Goal: Transaction & Acquisition: Purchase product/service

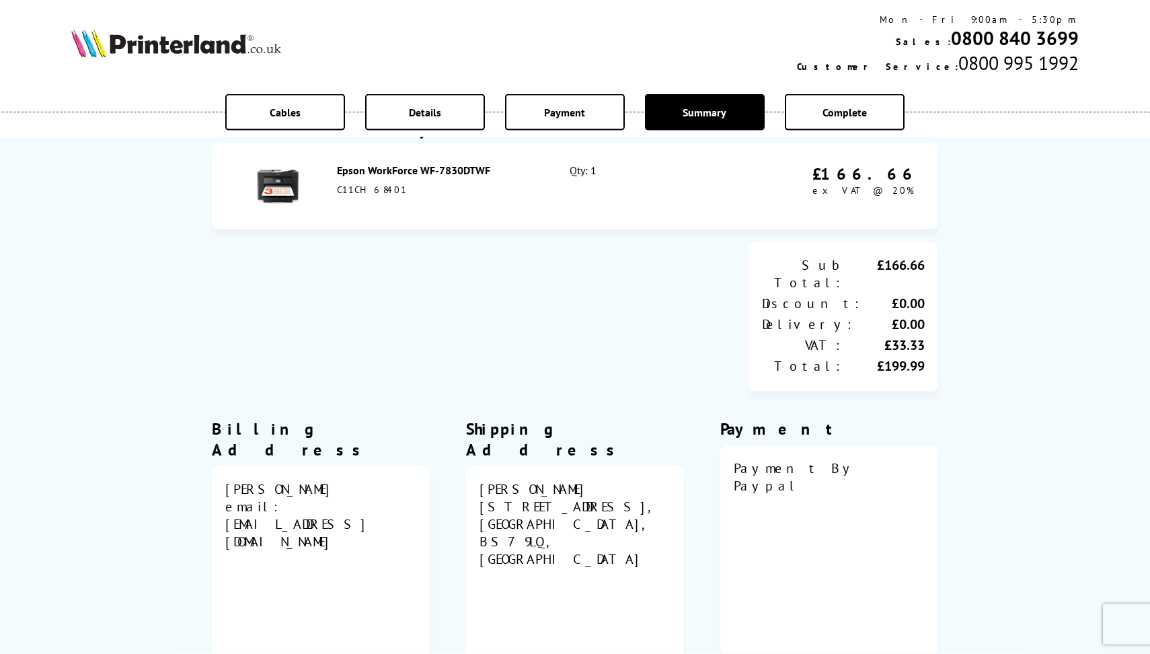
scroll to position [237, 0]
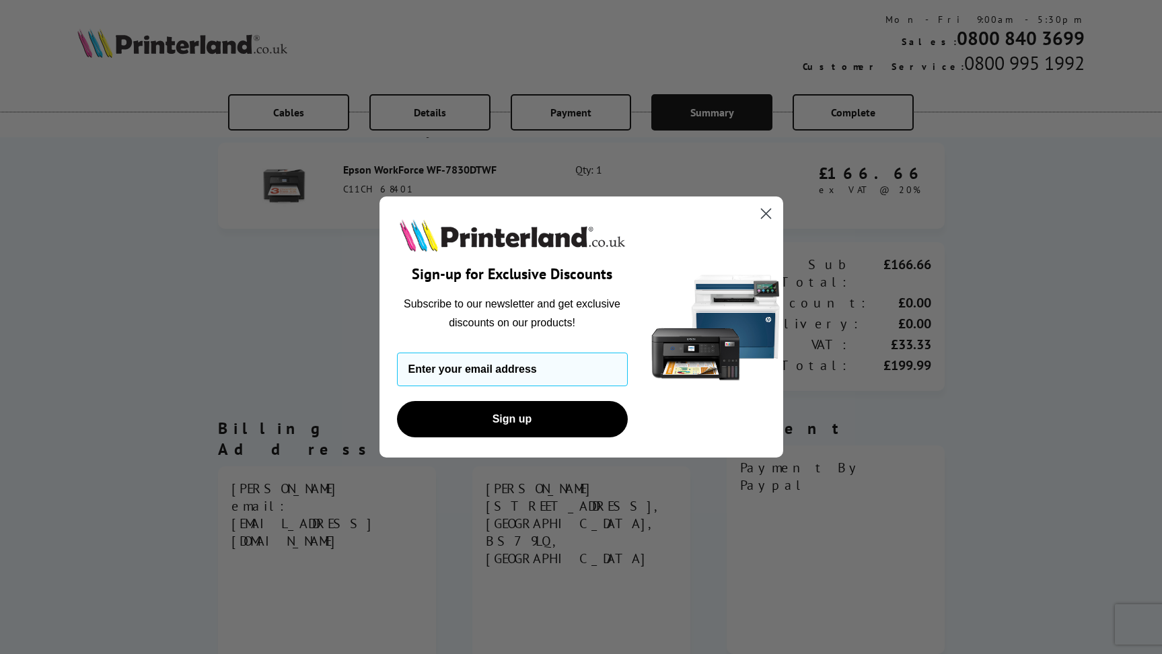
click at [761, 212] on circle "Close dialog" at bounding box center [765, 213] width 22 height 22
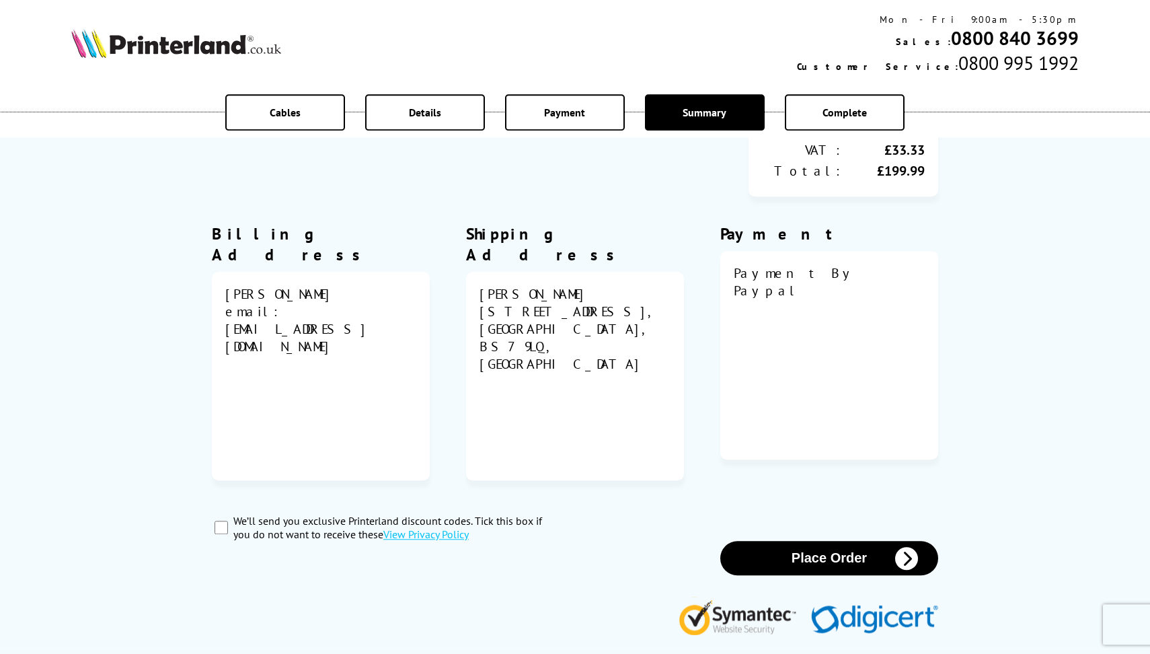
scroll to position [474, 0]
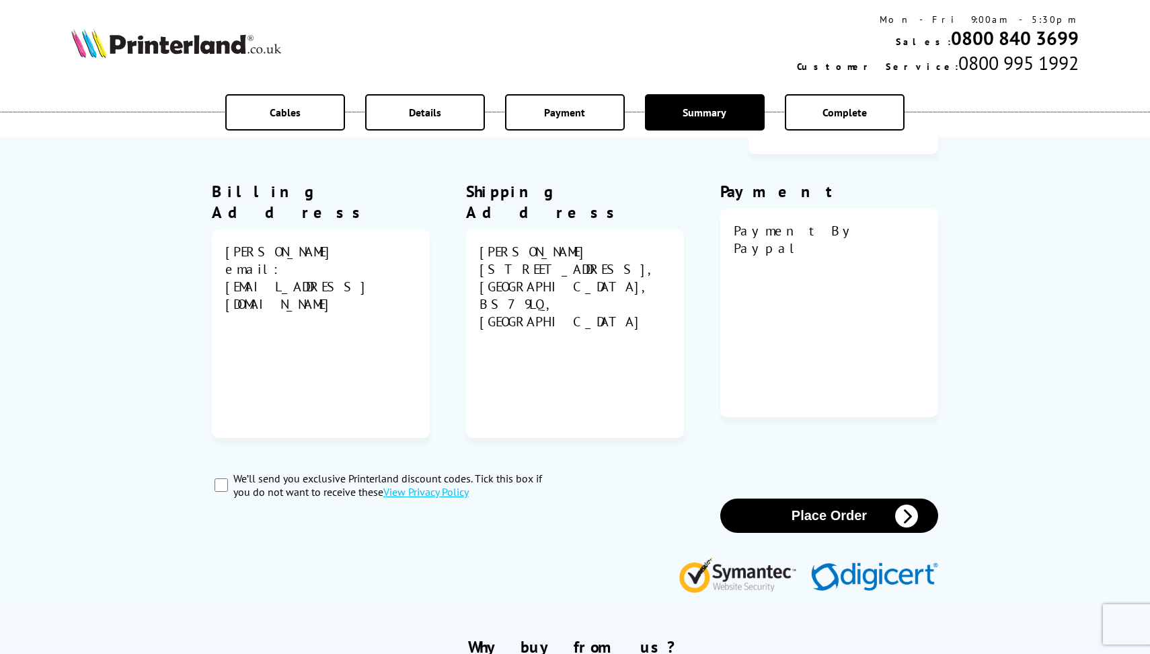
click at [815, 523] on button "Place Order" at bounding box center [829, 515] width 218 height 34
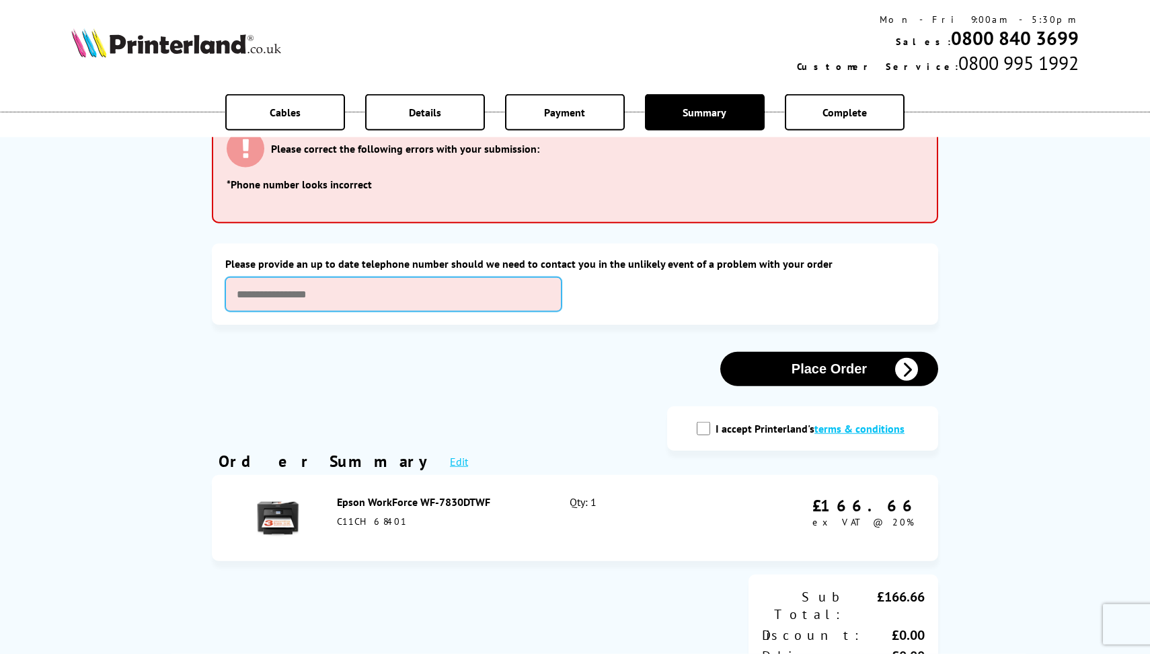
scroll to position [0, 0]
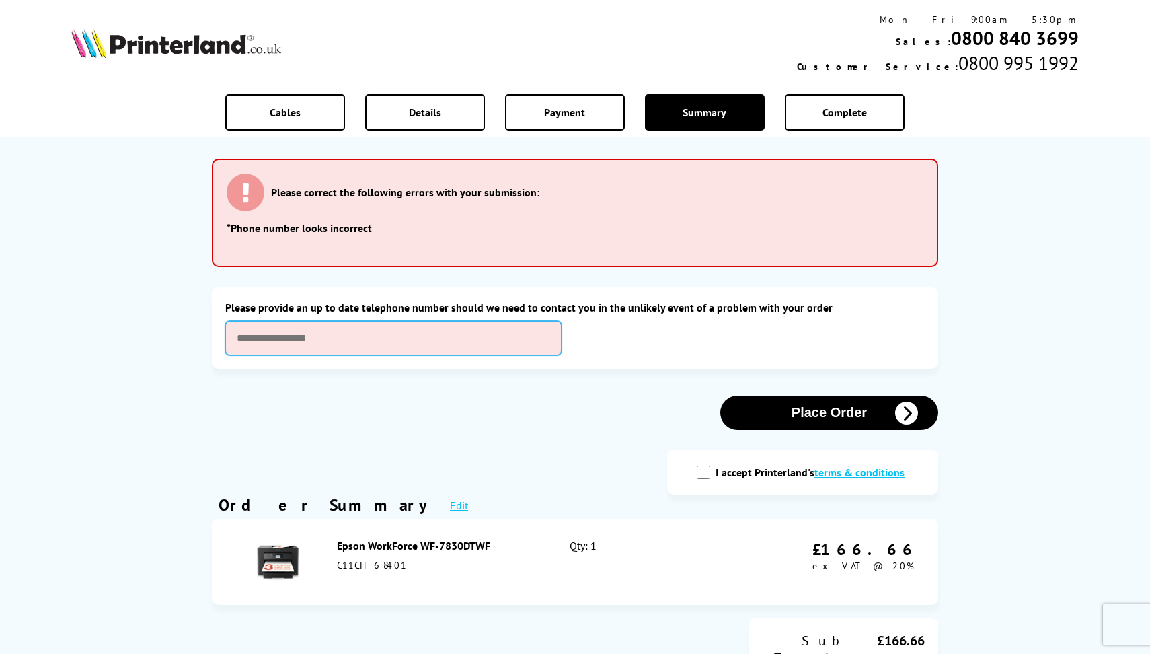
click at [262, 355] on input "text" at bounding box center [393, 338] width 336 height 34
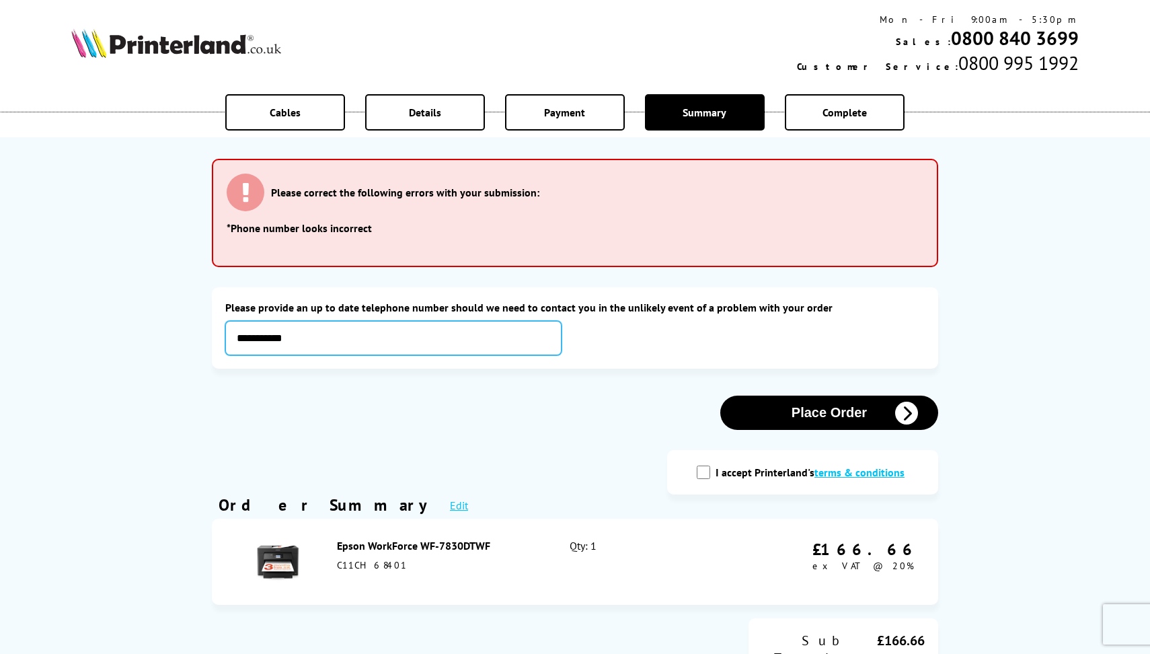
click at [277, 355] on input "**********" at bounding box center [393, 338] width 336 height 34
type input "**********"
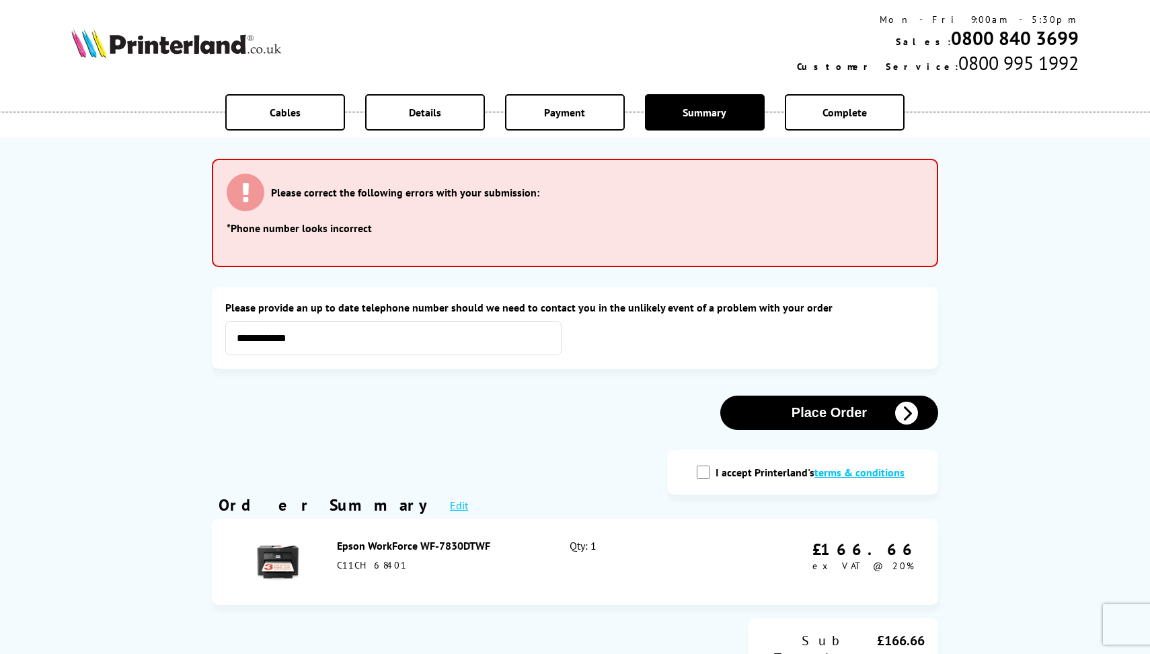
click at [697, 479] on input "I accept Printerland's terms & conditions" at bounding box center [703, 471] width 13 height 13
checkbox input "true"
click at [840, 430] on button "Place Order" at bounding box center [829, 413] width 218 height 34
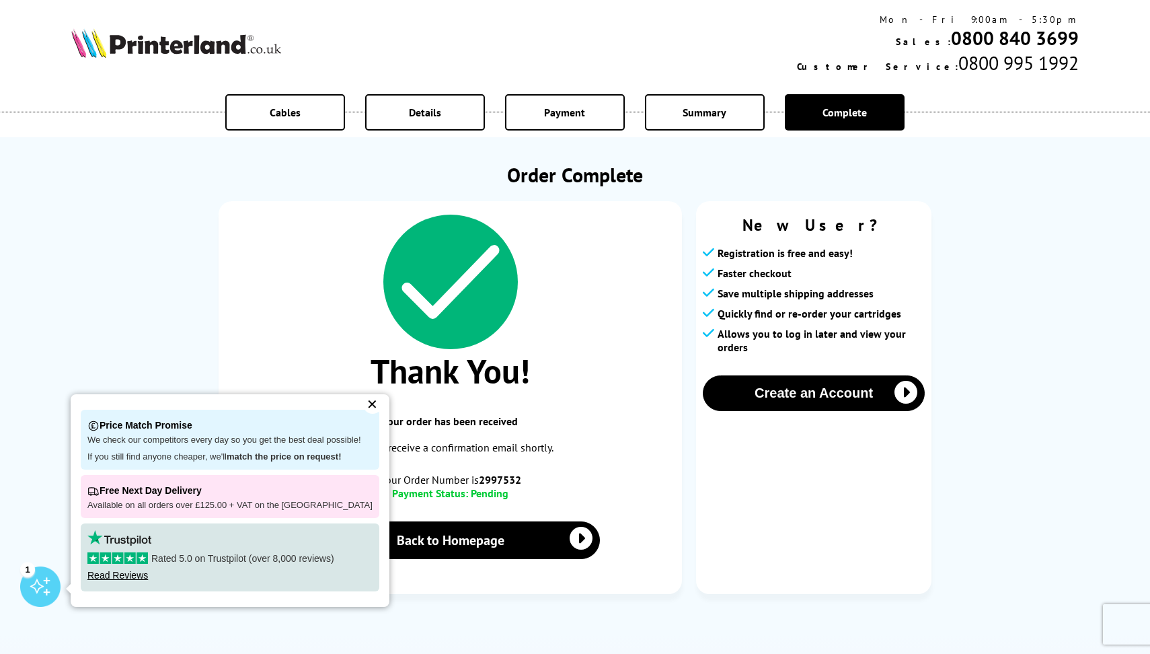
click at [382, 395] on div "✕" at bounding box center [372, 404] width 19 height 19
